Goal: Information Seeking & Learning: Learn about a topic

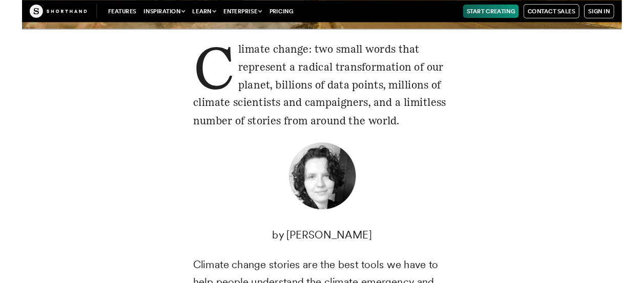
scroll to position [206, 0]
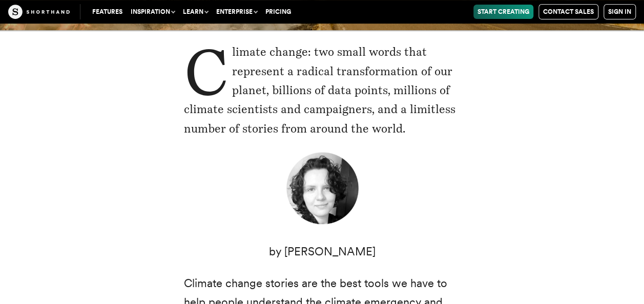
drag, startPoint x: 232, startPoint y: 54, endPoint x: 435, endPoint y: 131, distance: 217.0
click at [435, 131] on p "Climate change: two small words that represent a radical transformation of our …" at bounding box center [322, 91] width 277 height 96
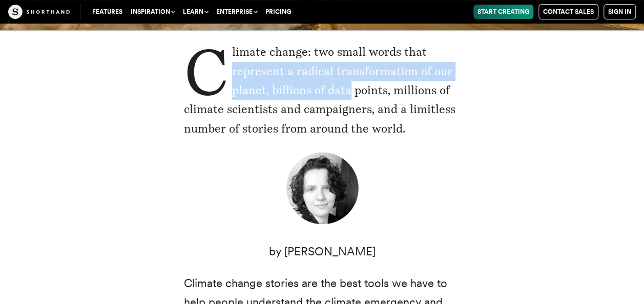
drag, startPoint x: 166, startPoint y: 73, endPoint x: 338, endPoint y: 96, distance: 173.8
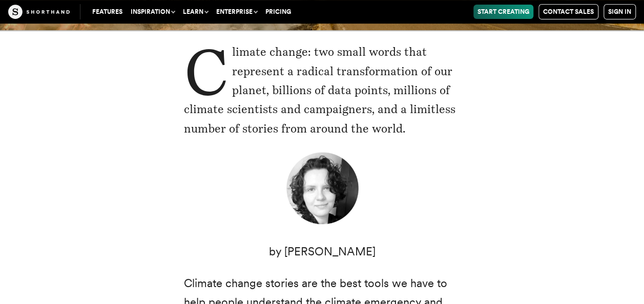
drag, startPoint x: 177, startPoint y: 54, endPoint x: 212, endPoint y: 87, distance: 48.2
click at [212, 87] on p "Climate change: two small words that represent a radical transformation of our …" at bounding box center [322, 91] width 277 height 96
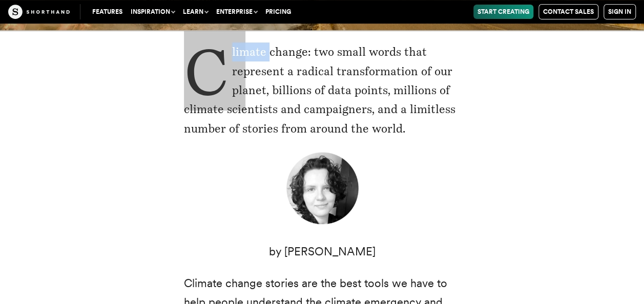
click at [212, 87] on p "Climate change: two small words that represent a radical transformation of our …" at bounding box center [322, 91] width 277 height 96
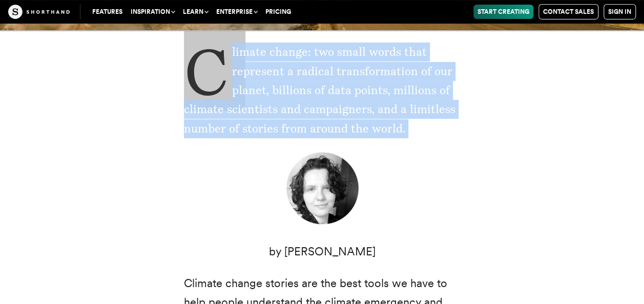
click at [212, 87] on p "Climate change: two small words that represent a radical transformation of our …" at bounding box center [322, 91] width 277 height 96
drag, startPoint x: 212, startPoint y: 87, endPoint x: 203, endPoint y: 66, distance: 23.4
click at [203, 66] on p "Climate change: two small words that represent a radical transformation of our …" at bounding box center [322, 91] width 277 height 96
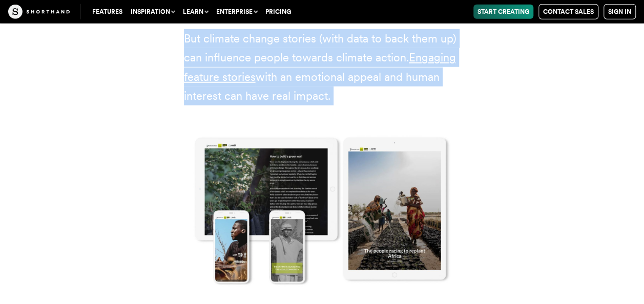
scroll to position [1373, 0]
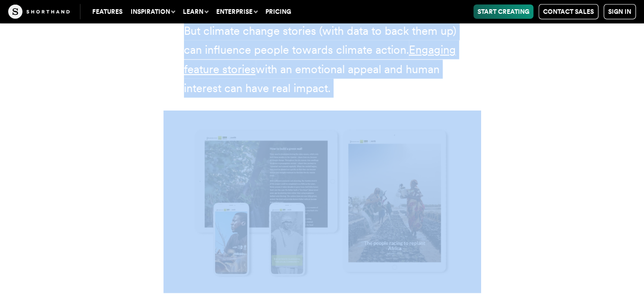
drag, startPoint x: 167, startPoint y: 190, endPoint x: 328, endPoint y: 106, distance: 181.5
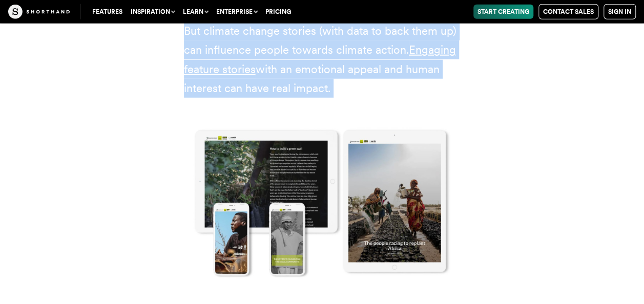
drag, startPoint x: 328, startPoint y: 106, endPoint x: 264, endPoint y: 45, distance: 88.4
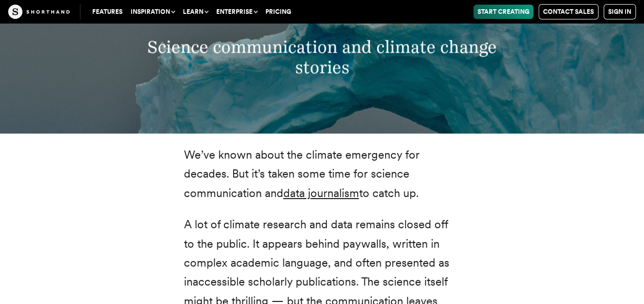
scroll to position [1863, 0]
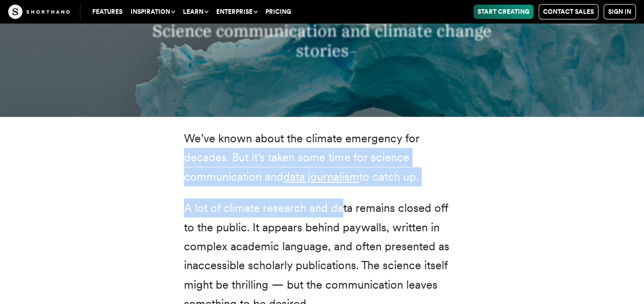
drag, startPoint x: 154, startPoint y: 152, endPoint x: 337, endPoint y: 210, distance: 192.3
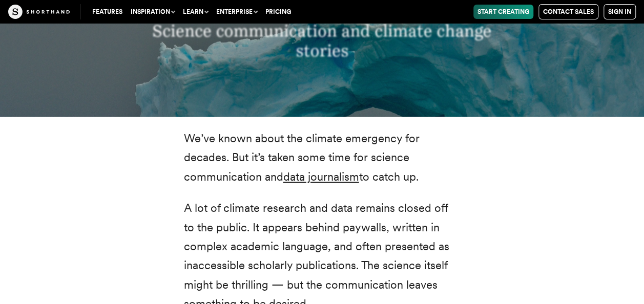
click at [200, 146] on p "We’ve known about the climate emergency for decades. But it’s taken some time f…" at bounding box center [322, 157] width 277 height 57
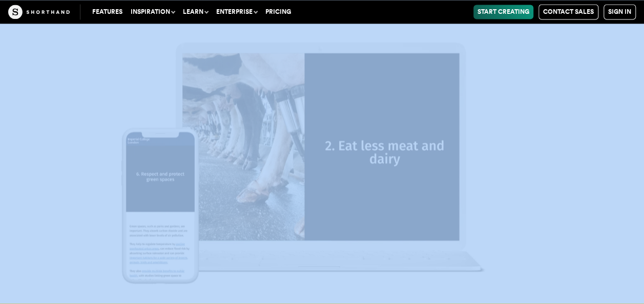
scroll to position [12667, 0]
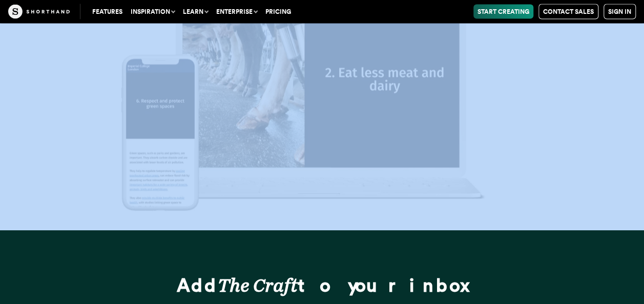
drag, startPoint x: 180, startPoint y: 139, endPoint x: 494, endPoint y: 115, distance: 314.5
click at [374, 87] on img at bounding box center [322, 79] width 644 height 304
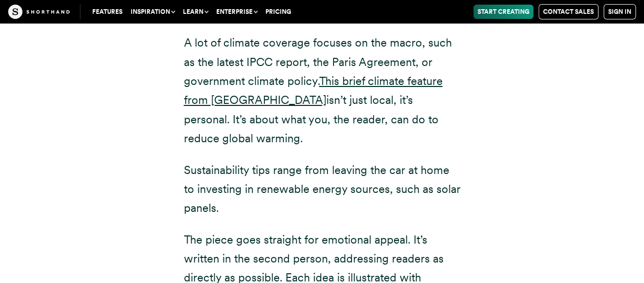
scroll to position [12238, 0]
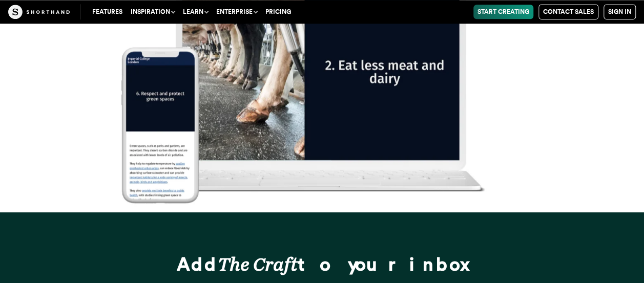
click at [520, 78] on img at bounding box center [322, 71] width 644 height 283
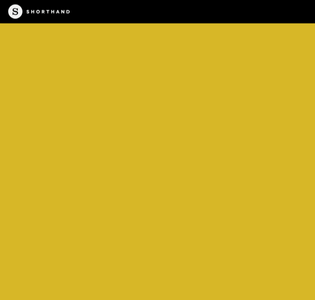
scroll to position [8984, 0]
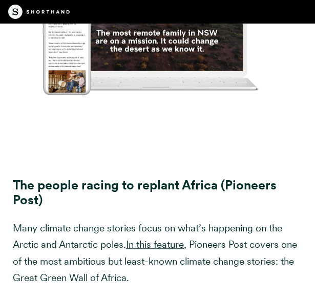
scroll to position [8422, 0]
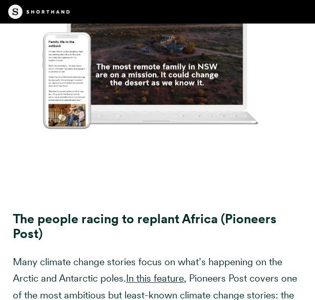
drag, startPoint x: 133, startPoint y: 147, endPoint x: 101, endPoint y: 143, distance: 31.9
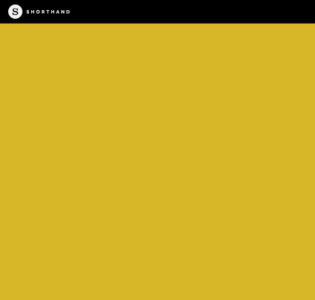
scroll to position [8234, 0]
